Goal: Find specific page/section: Find specific page/section

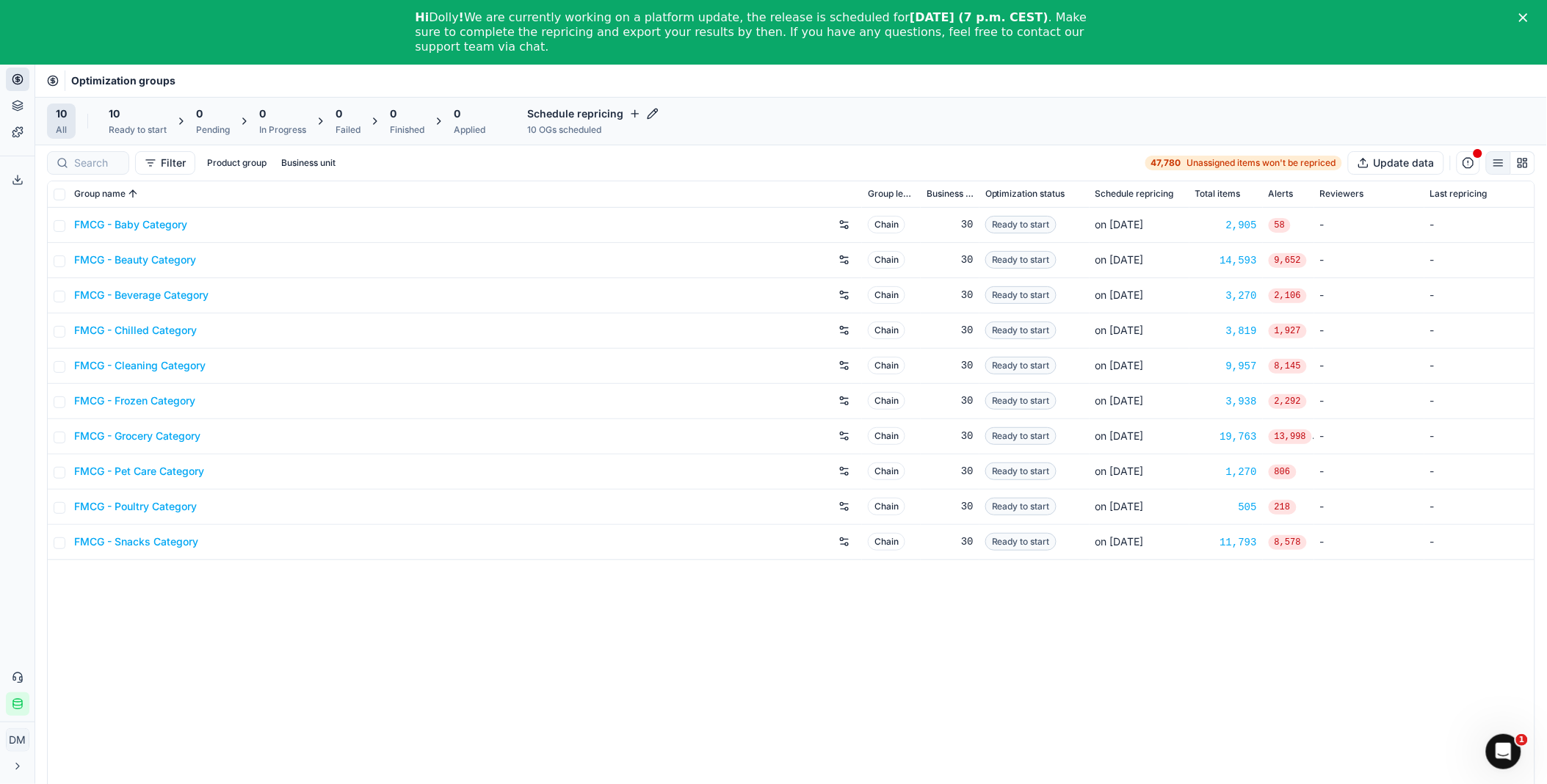
click at [174, 226] on link "FMCG - Baby Category" at bounding box center [131, 224] width 113 height 15
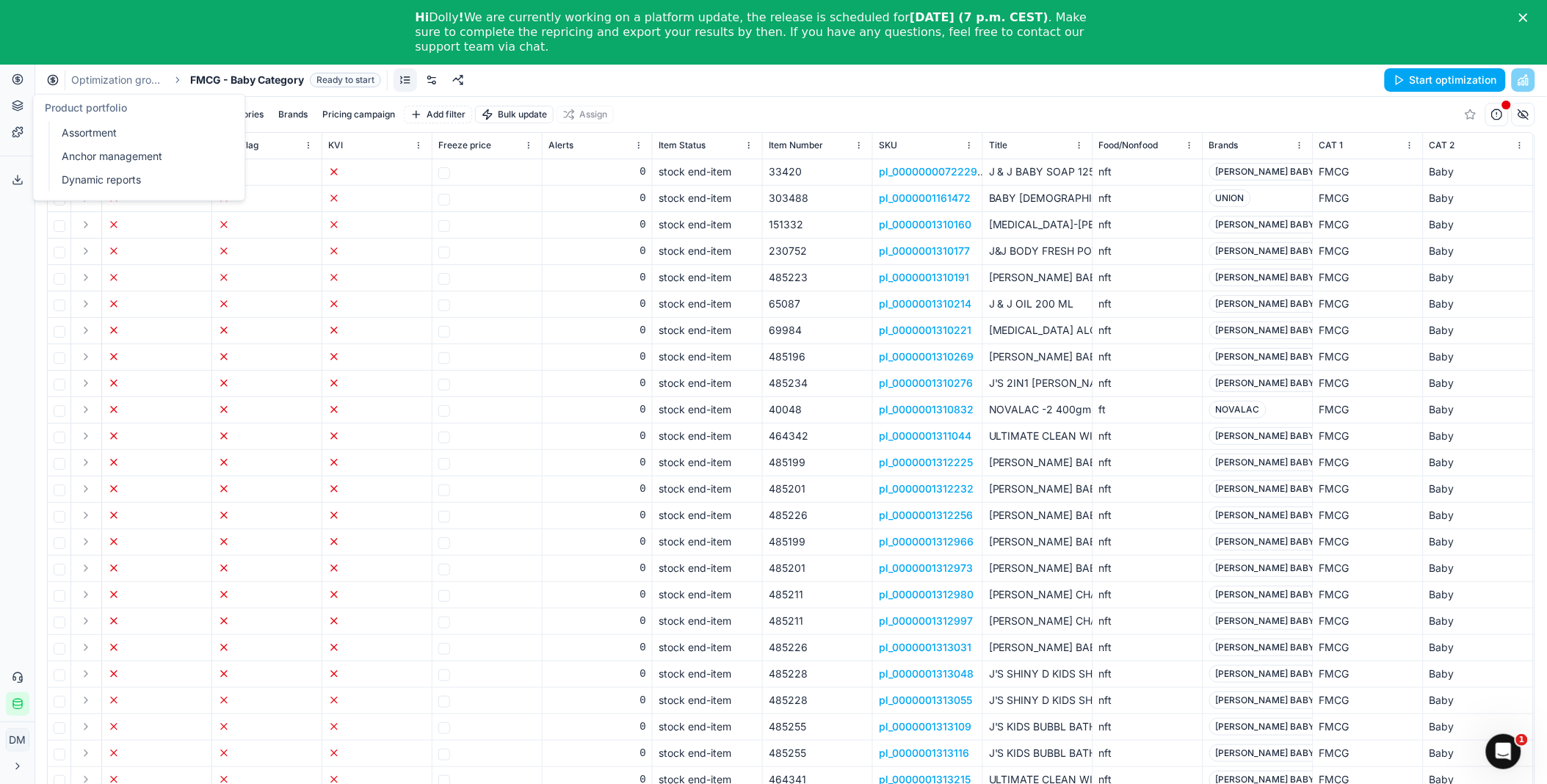
click at [20, 108] on icon at bounding box center [18, 106] width 12 height 12
click at [16, 138] on link "Templates" at bounding box center [17, 132] width 23 height 23
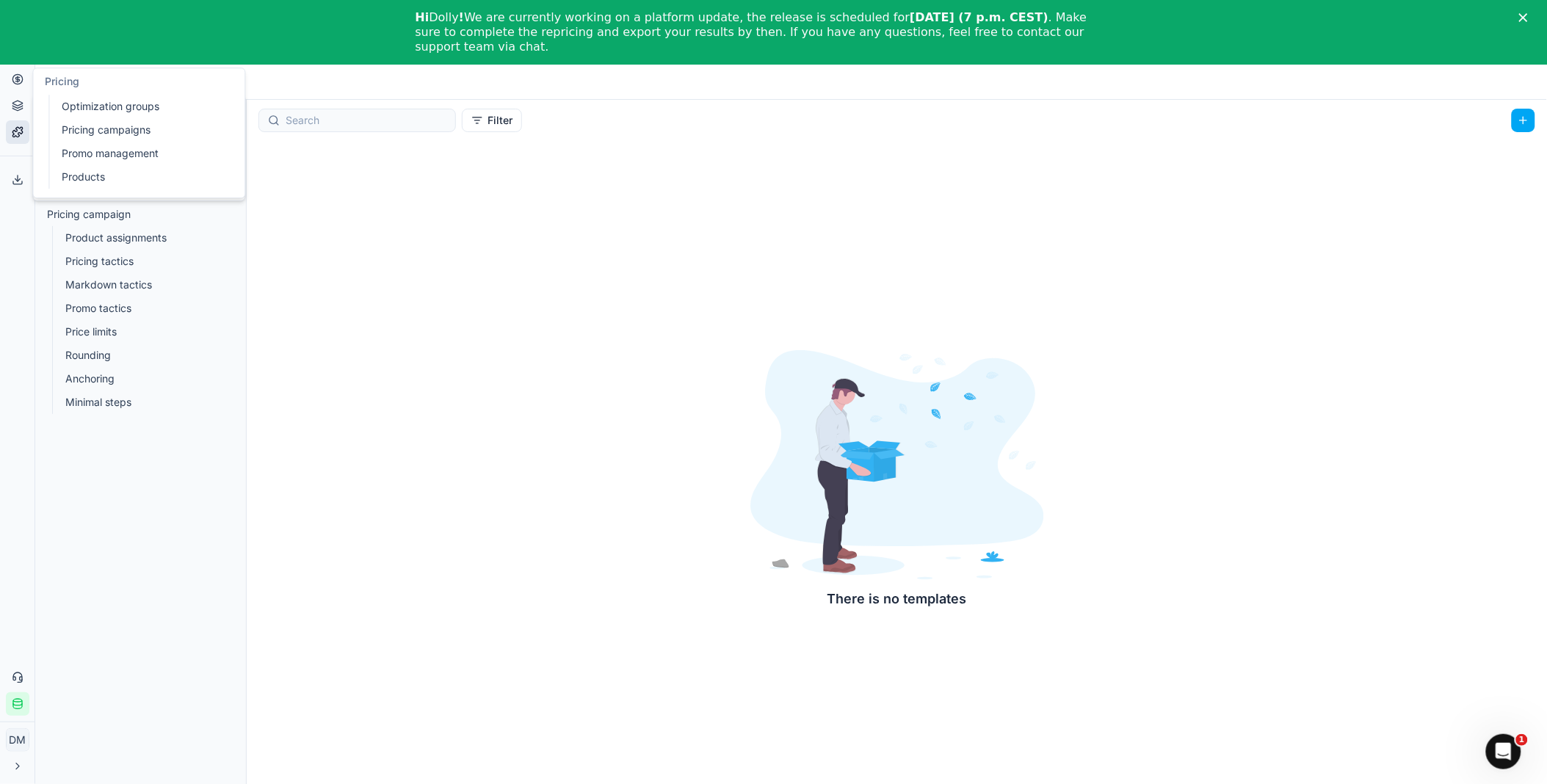
click at [17, 75] on icon at bounding box center [18, 79] width 12 height 12
click at [69, 174] on link "Products" at bounding box center [141, 176] width 171 height 20
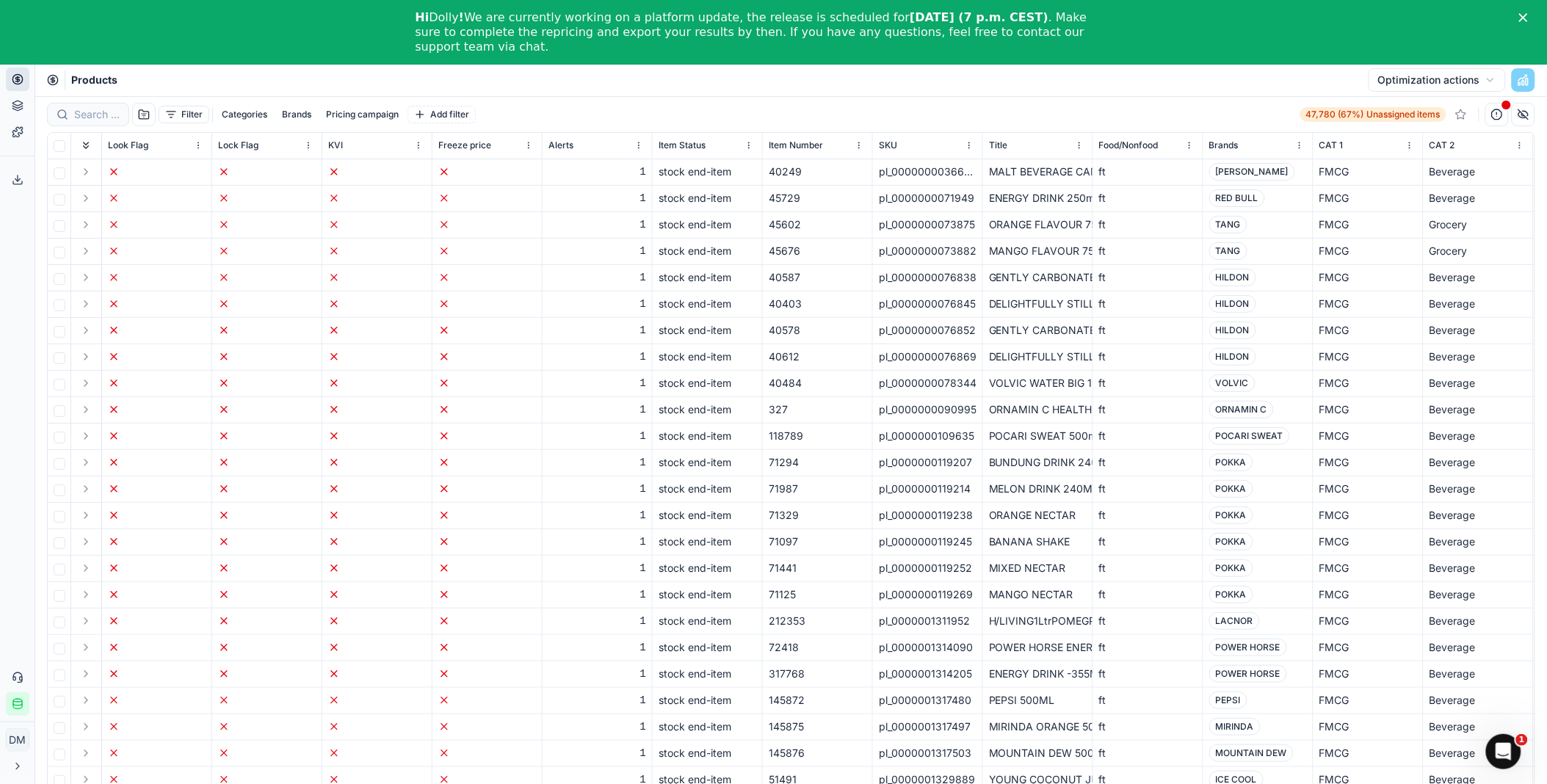
click at [9, 128] on link "Templates" at bounding box center [17, 132] width 23 height 23
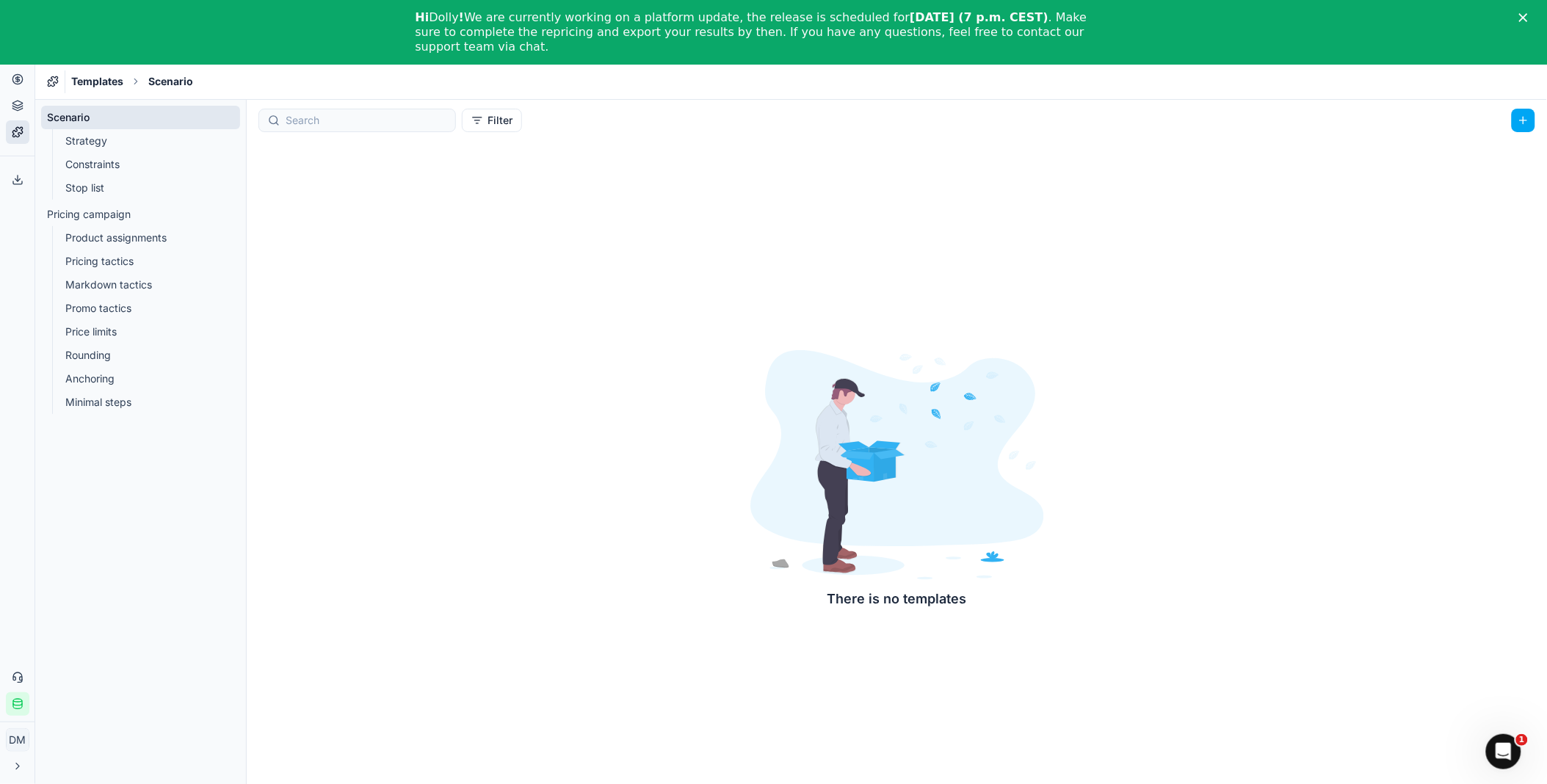
click at [19, 109] on icon at bounding box center [18, 106] width 12 height 12
click at [2, 243] on div "Analytics Pricing Product portfolio Templates Export service 0 Contact support …" at bounding box center [17, 379] width 35 height 686
click at [17, 106] on icon at bounding box center [17, 103] width 10 height 5
click at [81, 131] on link "Assortment" at bounding box center [141, 132] width 171 height 20
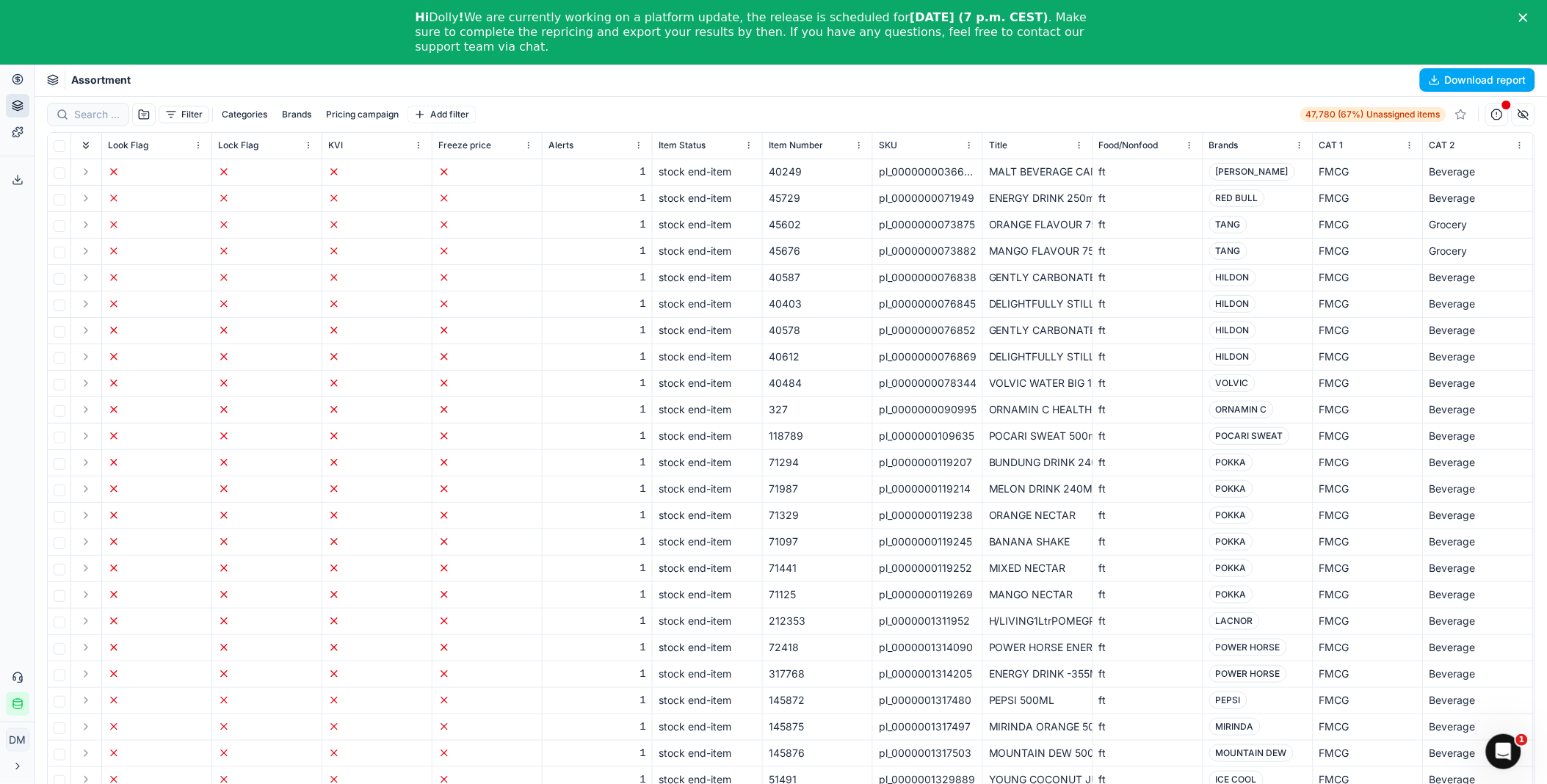
click at [19, 110] on icon at bounding box center [17, 109] width 10 height 2
click at [93, 161] on link "Anchor management" at bounding box center [141, 156] width 171 height 20
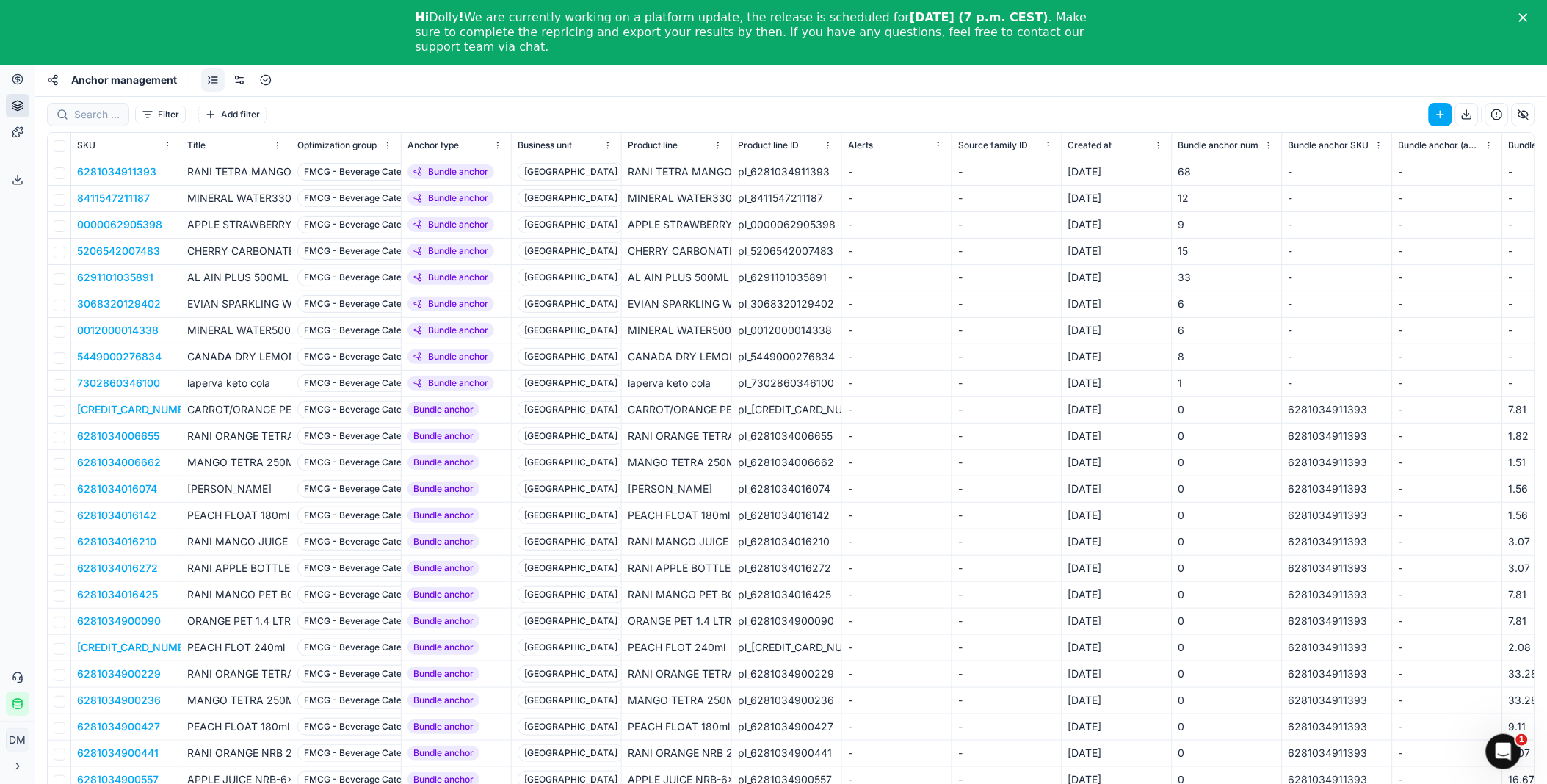
click at [224, 117] on button "Add filter" at bounding box center [232, 115] width 69 height 18
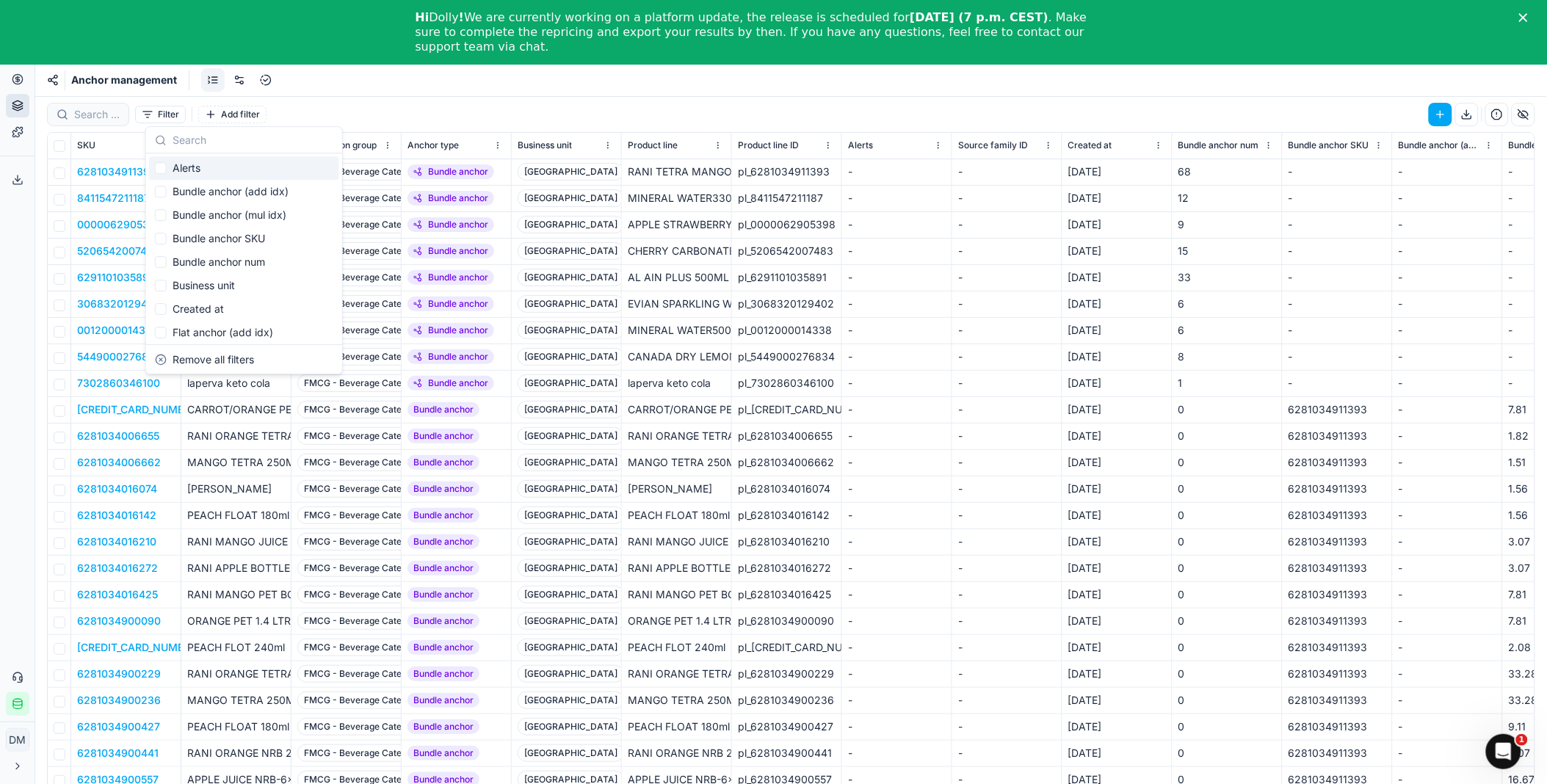
click at [170, 112] on button "Filter" at bounding box center [160, 115] width 51 height 18
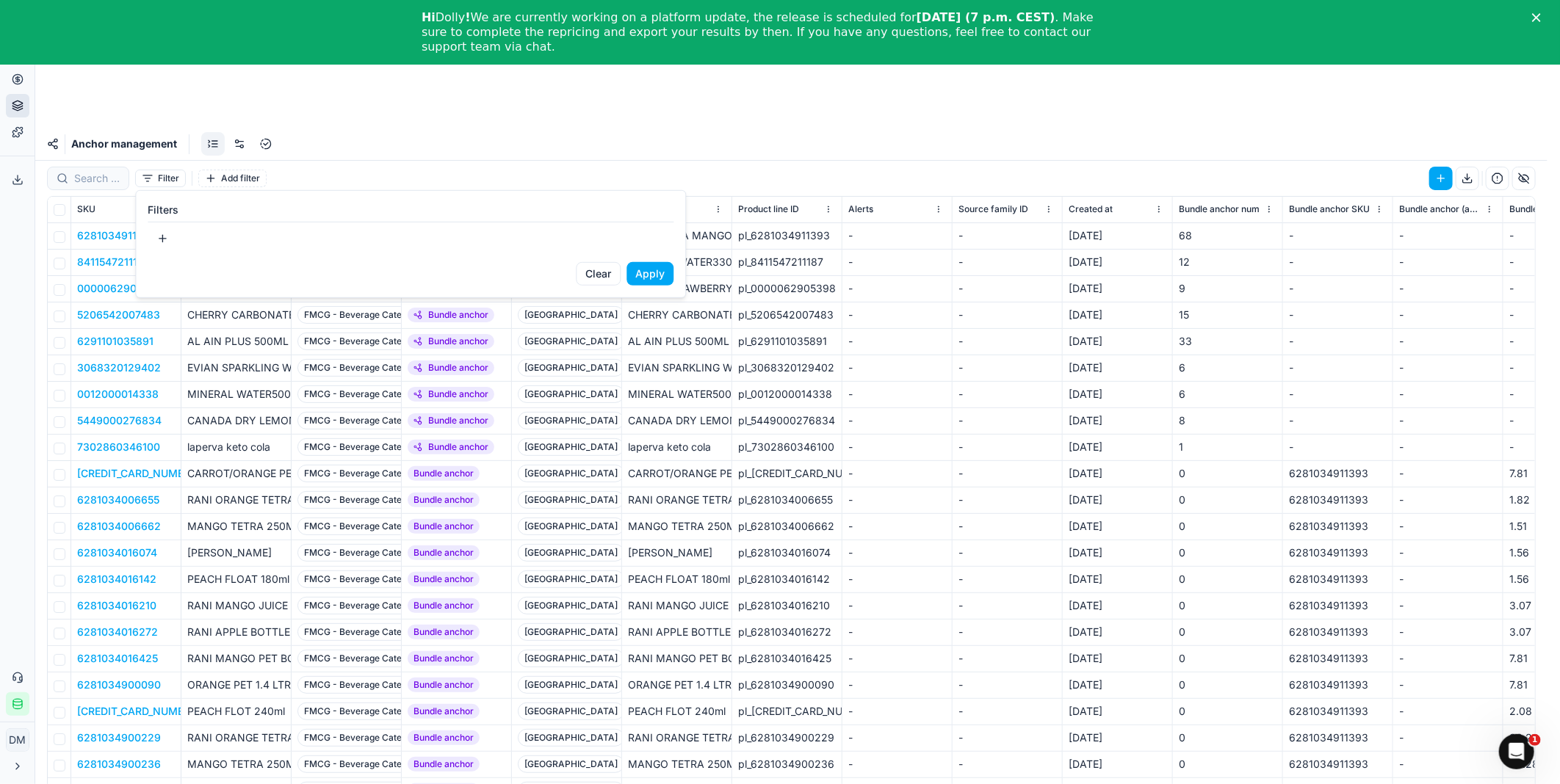
click at [167, 235] on button "button" at bounding box center [162, 238] width 29 height 23
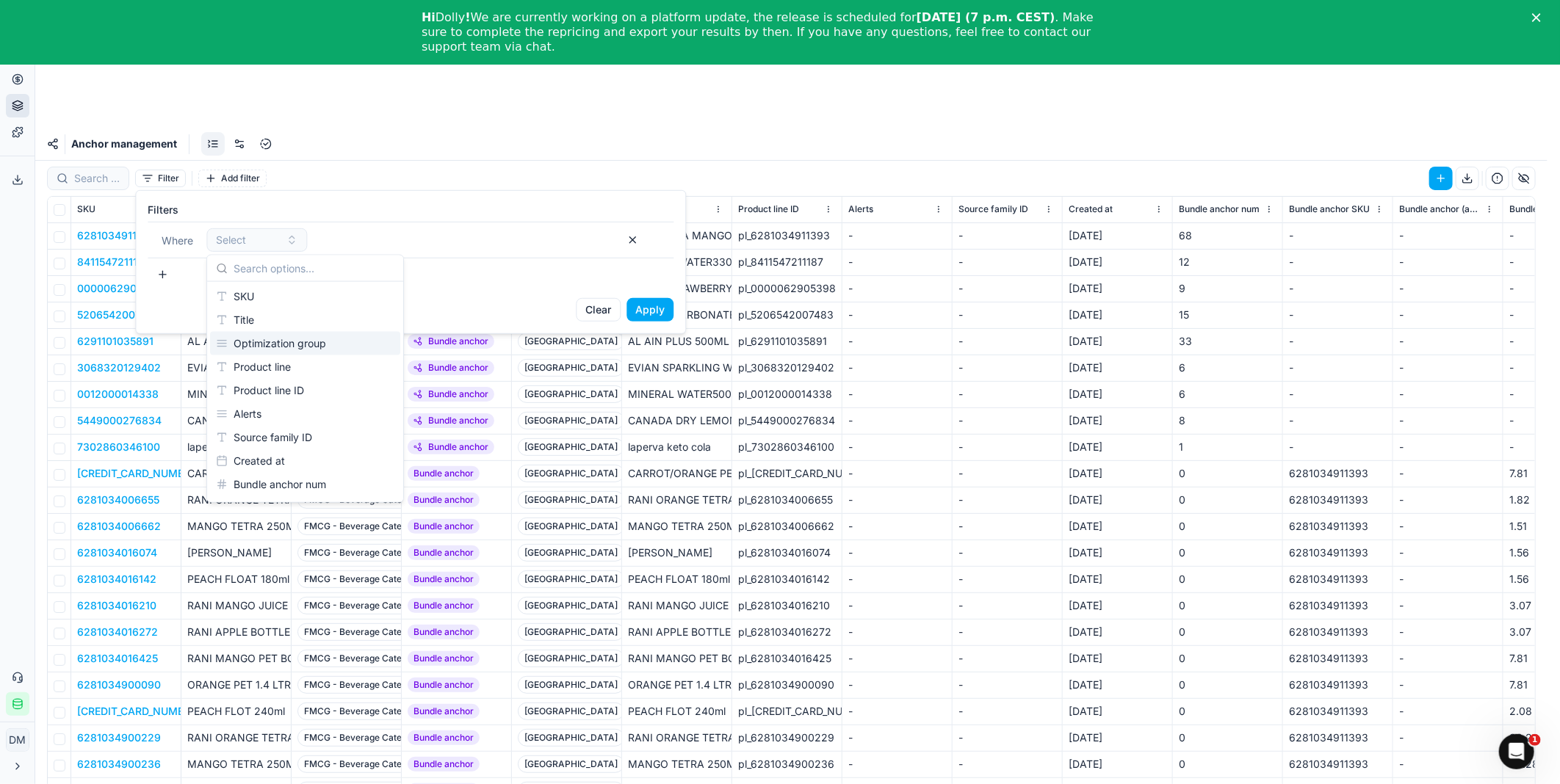
click at [967, 136] on html "Pricing platform Analytics Pricing Product portfolio Templates Export service 0…" at bounding box center [780, 456] width 1560 height 912
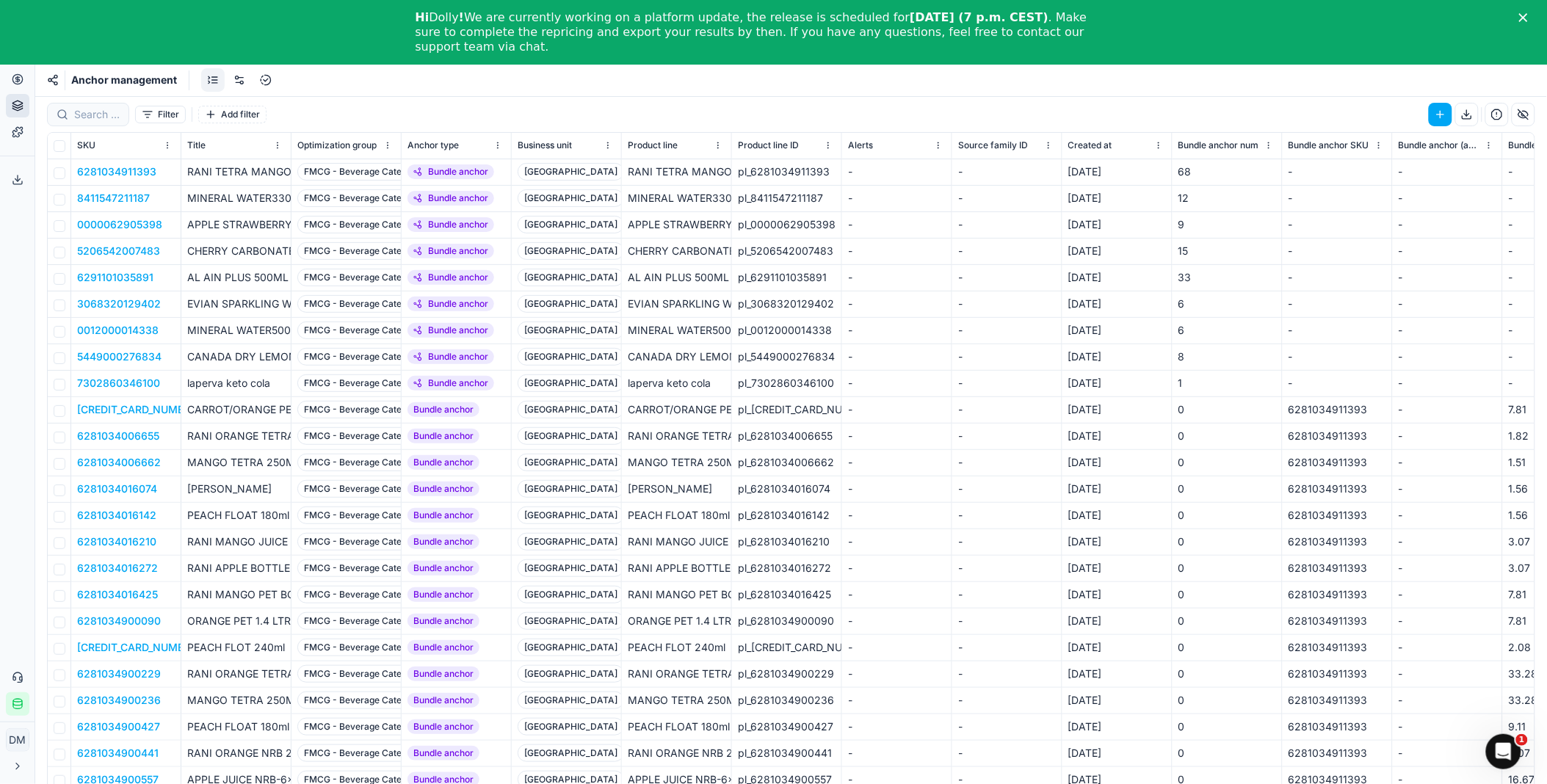
click at [157, 111] on button "Filter" at bounding box center [160, 115] width 51 height 18
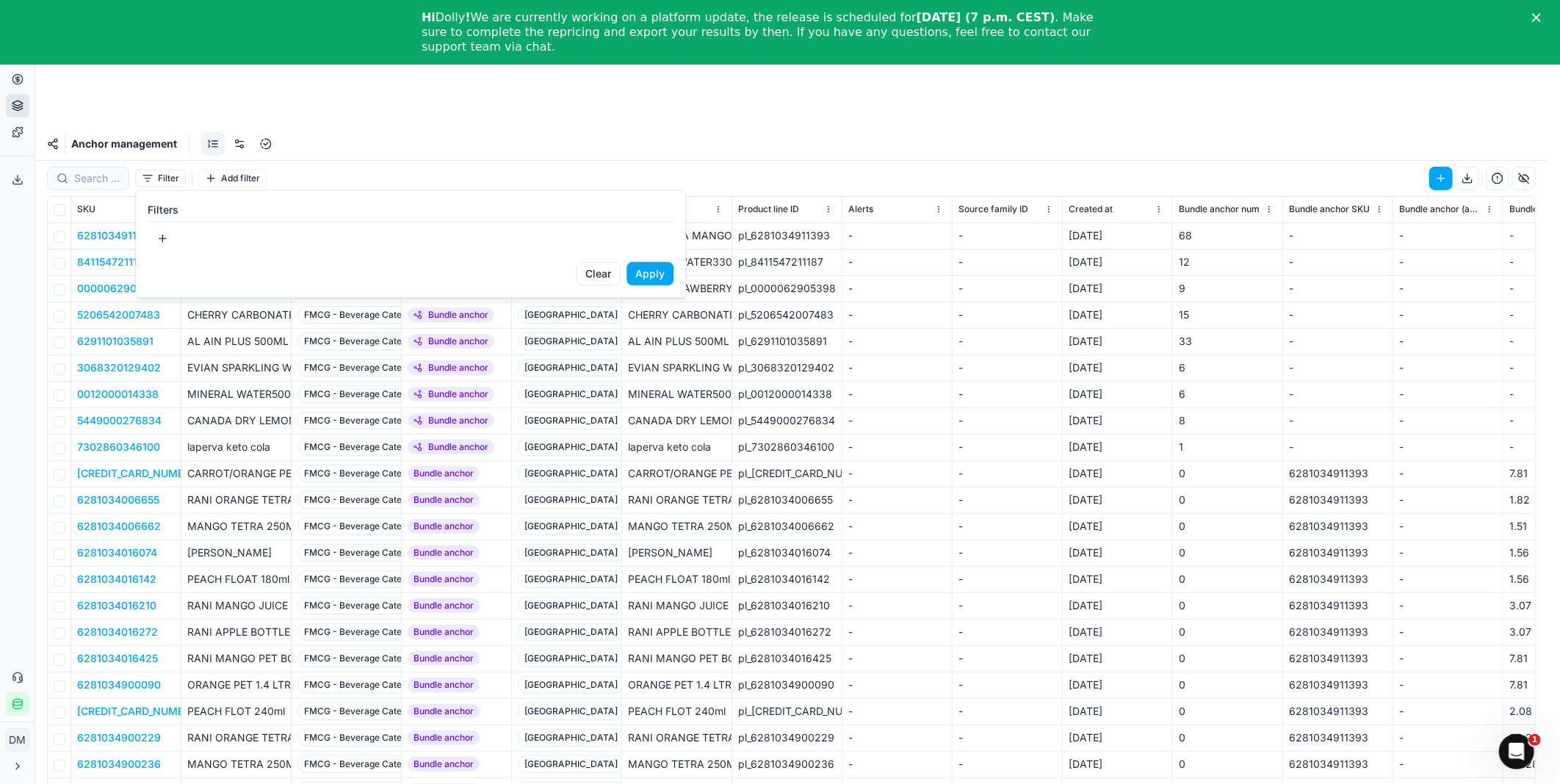
click at [843, 117] on html "Pricing platform Analytics Pricing Product portfolio Templates Export service 0…" at bounding box center [780, 456] width 1560 height 912
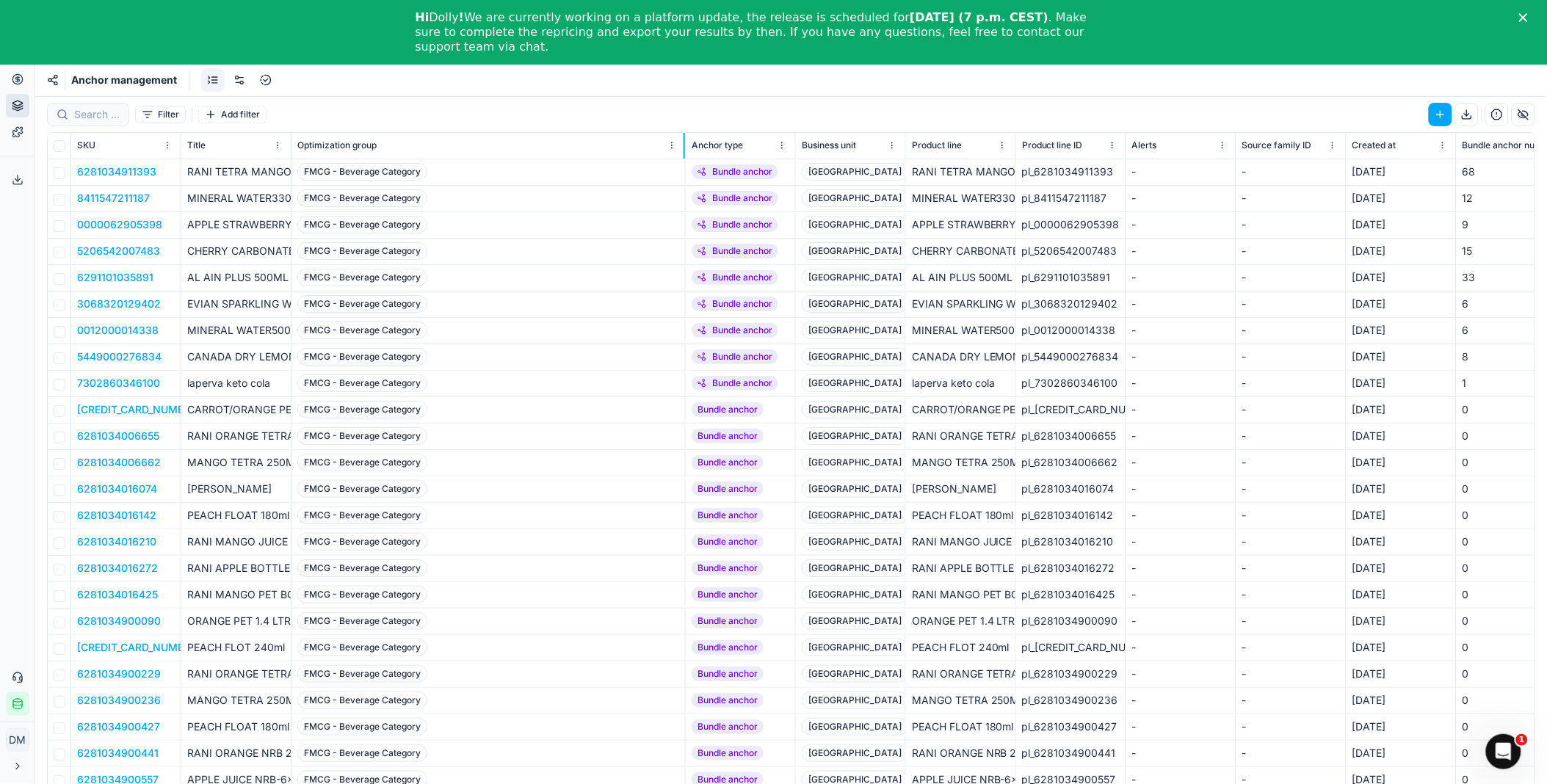
drag, startPoint x: 400, startPoint y: 150, endPoint x: 715, endPoint y: 172, distance: 315.8
click at [715, 172] on div "SKU Title Optimization group Anchor type Business unit Product line Product lin…" at bounding box center [790, 479] width 1486 height 691
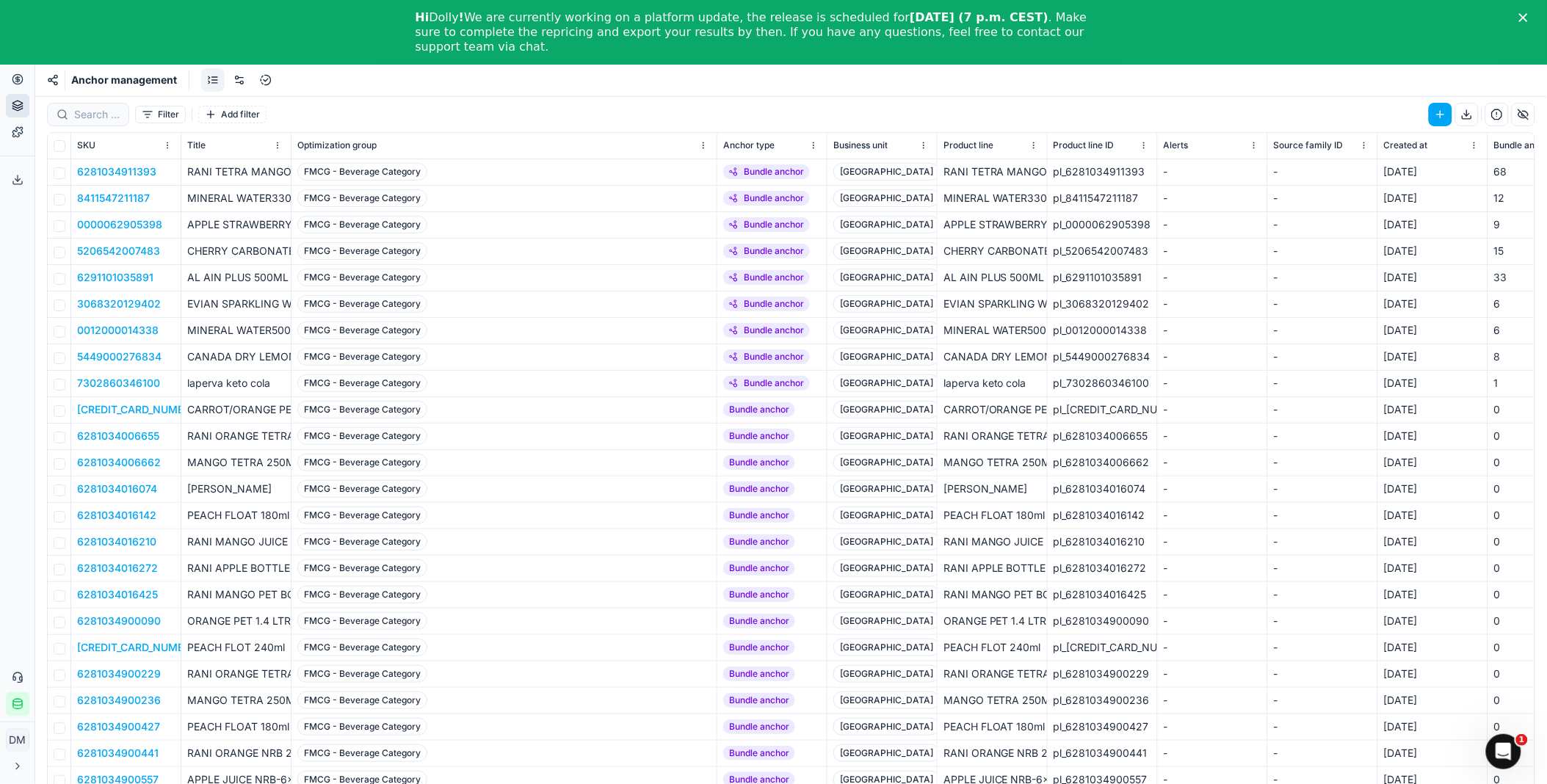
click at [774, 411] on span "Bundle anchor" at bounding box center [759, 409] width 72 height 15
click at [783, 384] on span "Bundle anchor" at bounding box center [766, 384] width 86 height 15
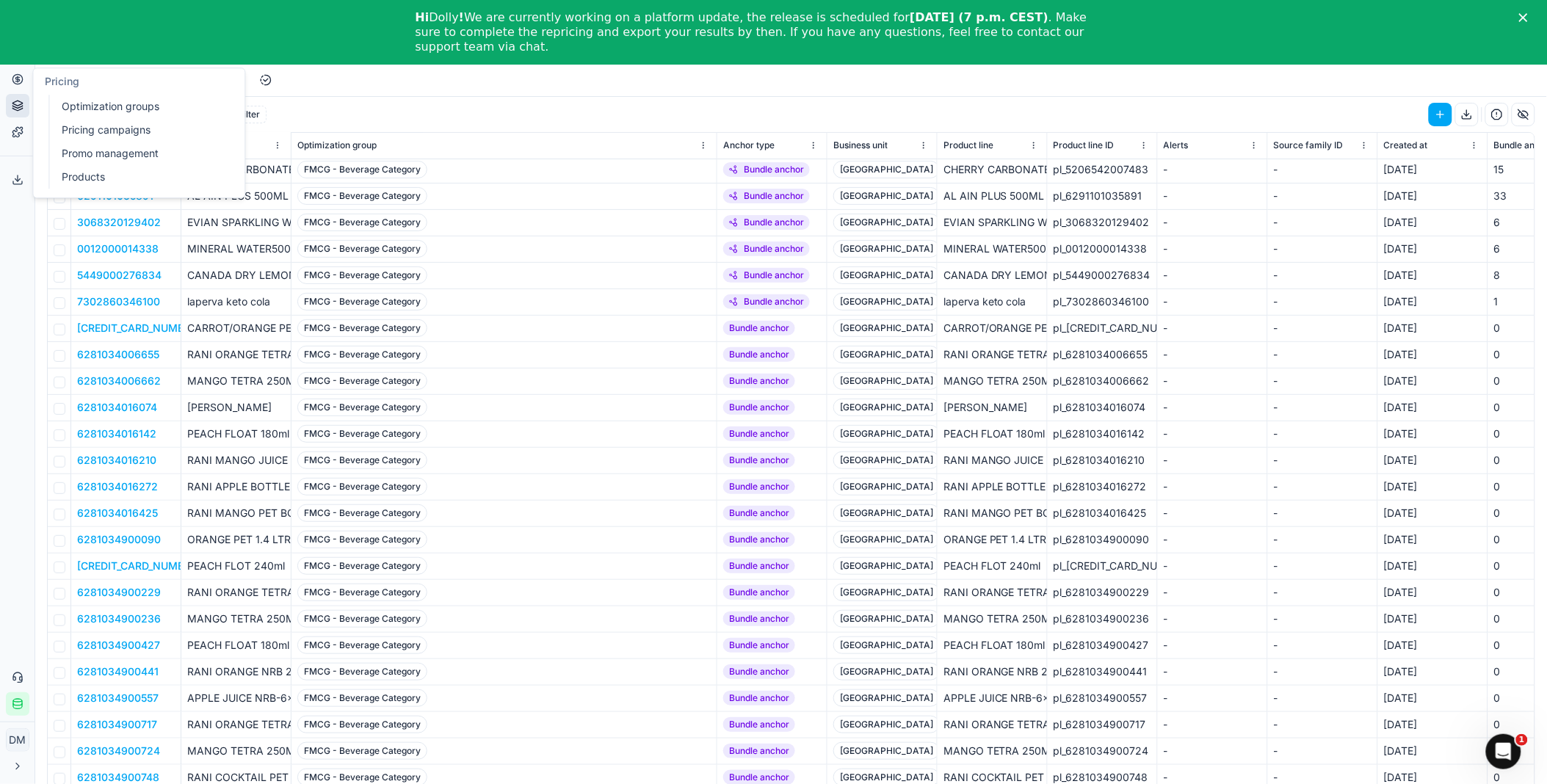
click at [18, 85] on button "Pricing" at bounding box center [17, 79] width 23 height 23
click at [8, 22] on div "Hi Dolly ! We are currently working on a platform update, the release is schedu…" at bounding box center [774, 31] width 1547 height 52
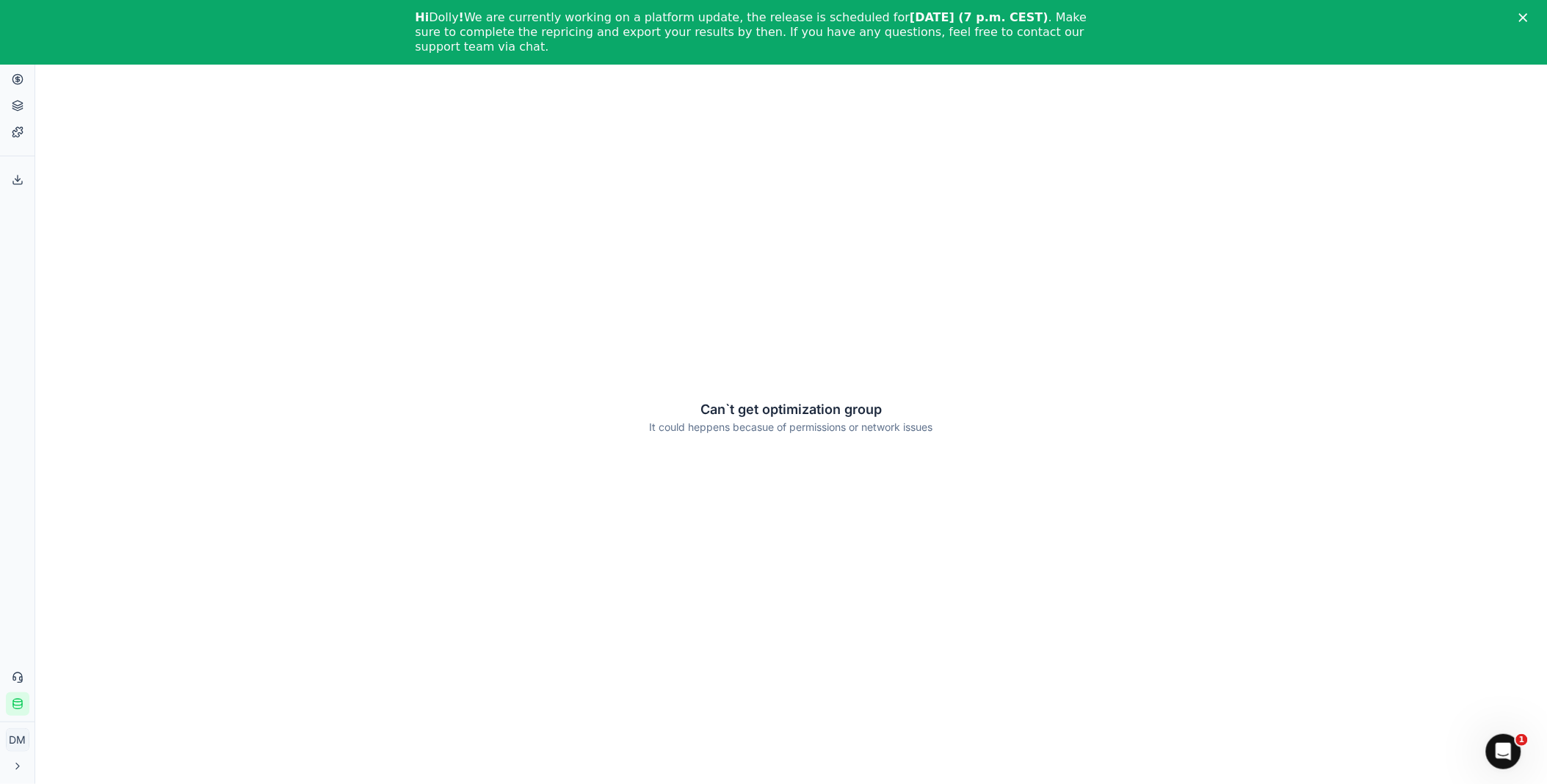
click at [1528, 15] on icon "Close" at bounding box center [1523, 17] width 9 height 9
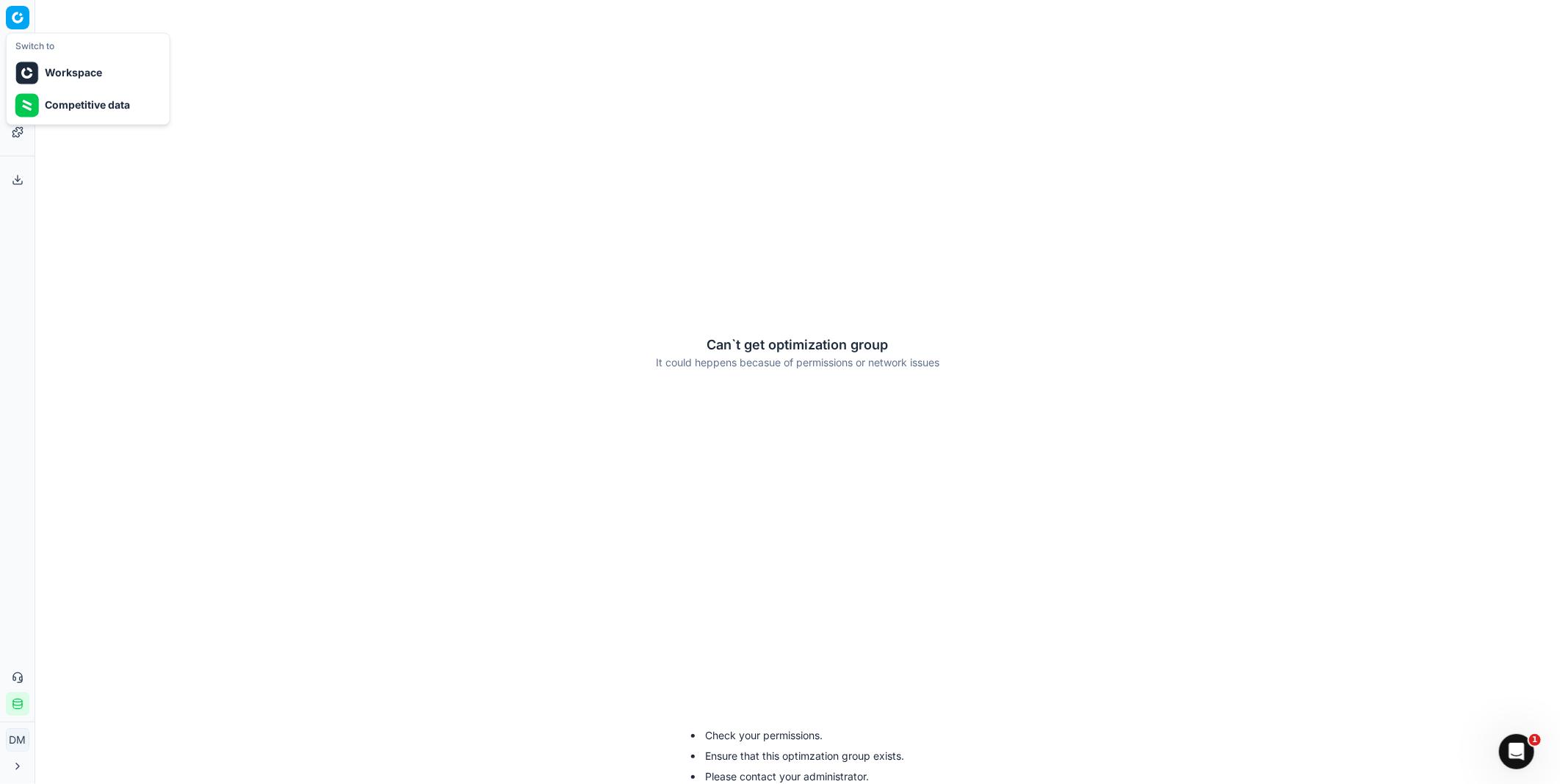
click at [23, 13] on html "Pricing platform Analytics Pricing Product portfolio Templates Export service 0…" at bounding box center [780, 392] width 1560 height 784
click at [63, 106] on div "Competitive data" at bounding box center [88, 105] width 158 height 32
click at [19, 19] on html "Pricing platform Analytics Pricing Product portfolio Templates Export service 0…" at bounding box center [780, 392] width 1560 height 784
click at [65, 73] on div "Workspace" at bounding box center [88, 73] width 158 height 32
